Goal: Find specific page/section: Find specific page/section

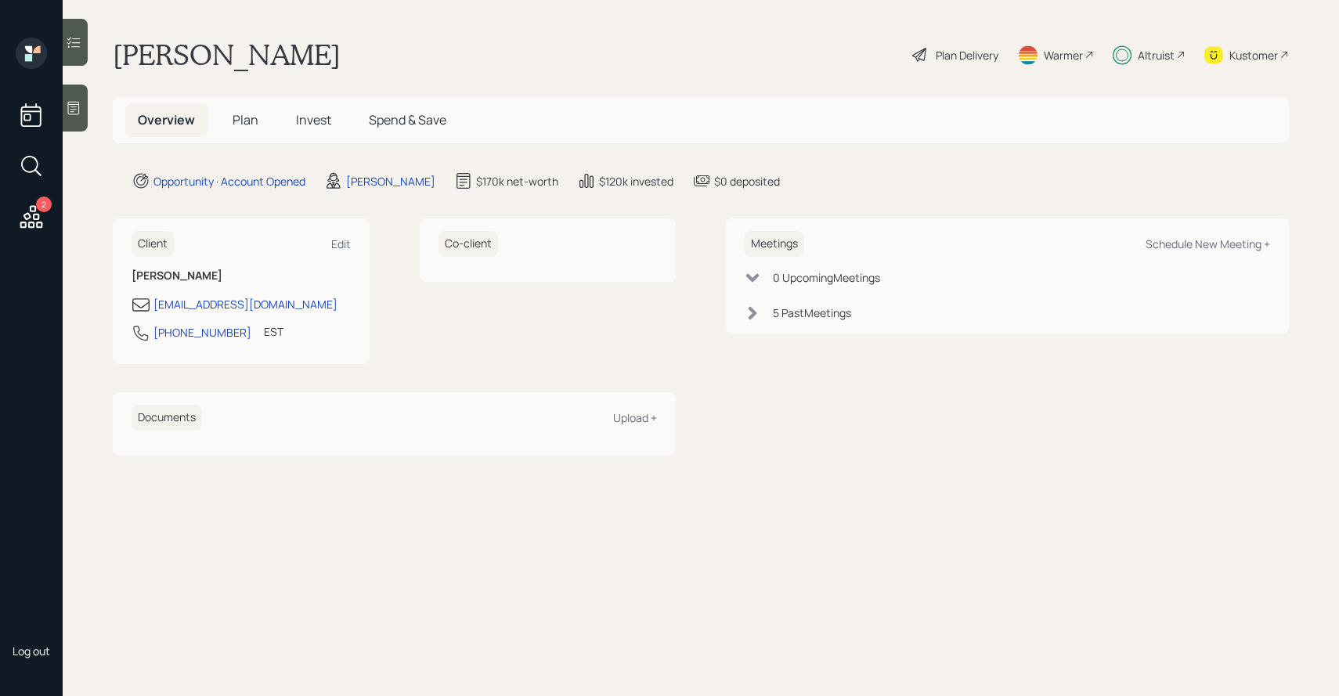
click at [307, 121] on span "Invest" at bounding box center [313, 119] width 35 height 17
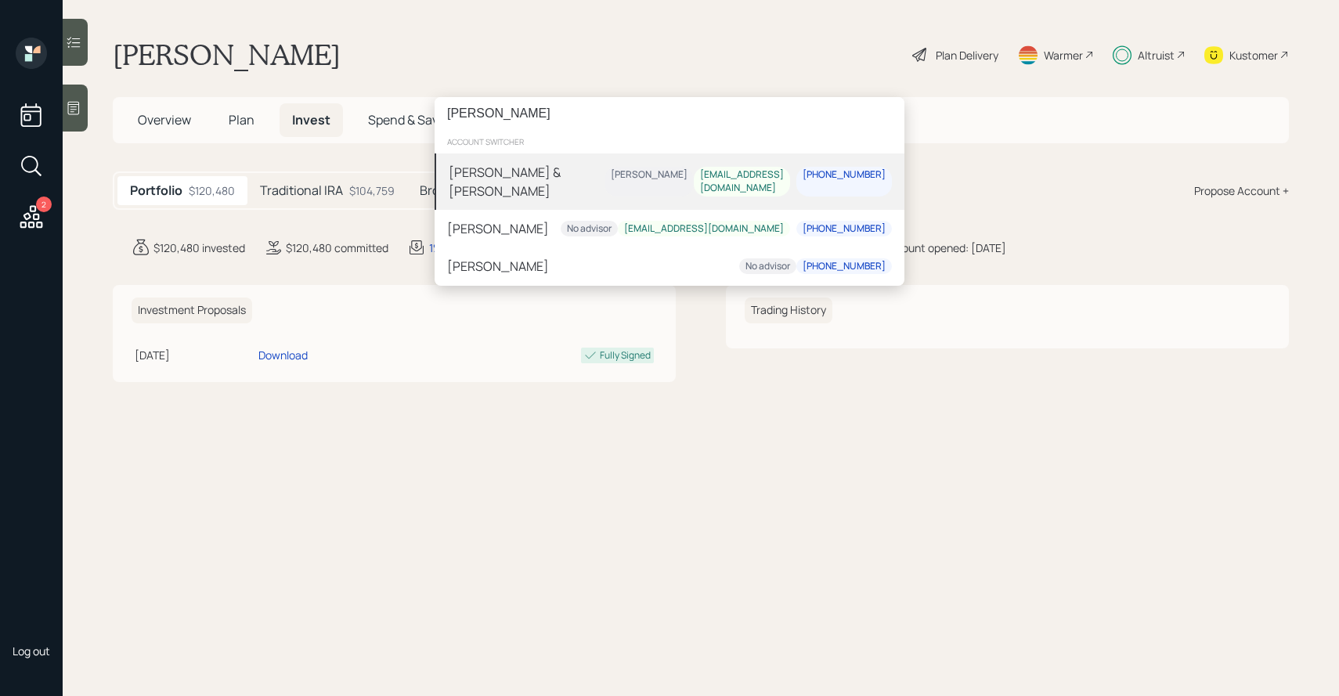
type input "[PERSON_NAME]"
